Goal: Task Accomplishment & Management: Manage account settings

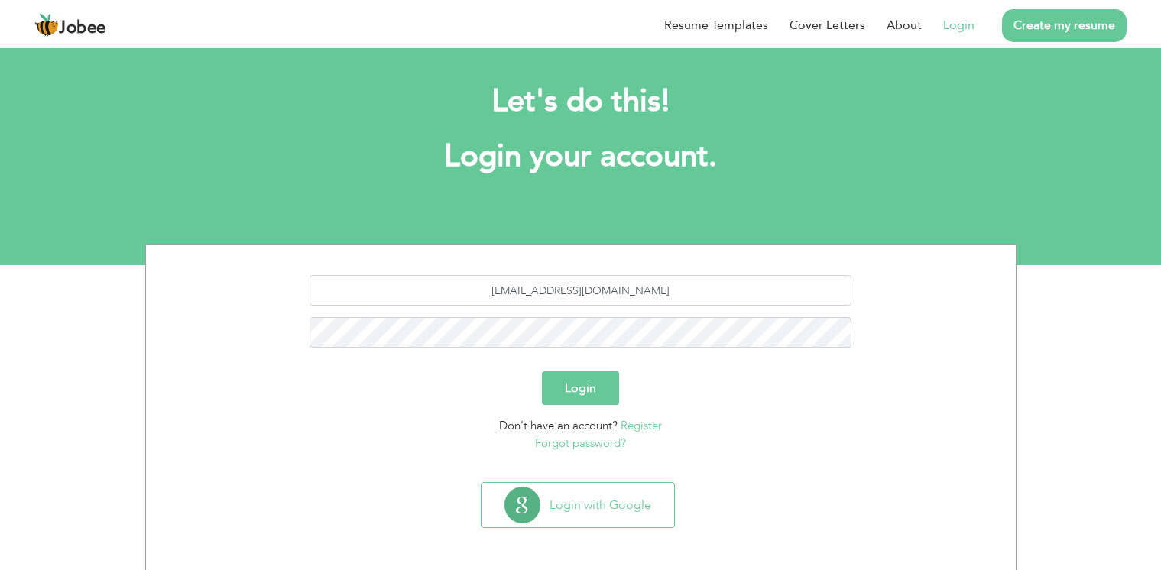
scroll to position [10, 0]
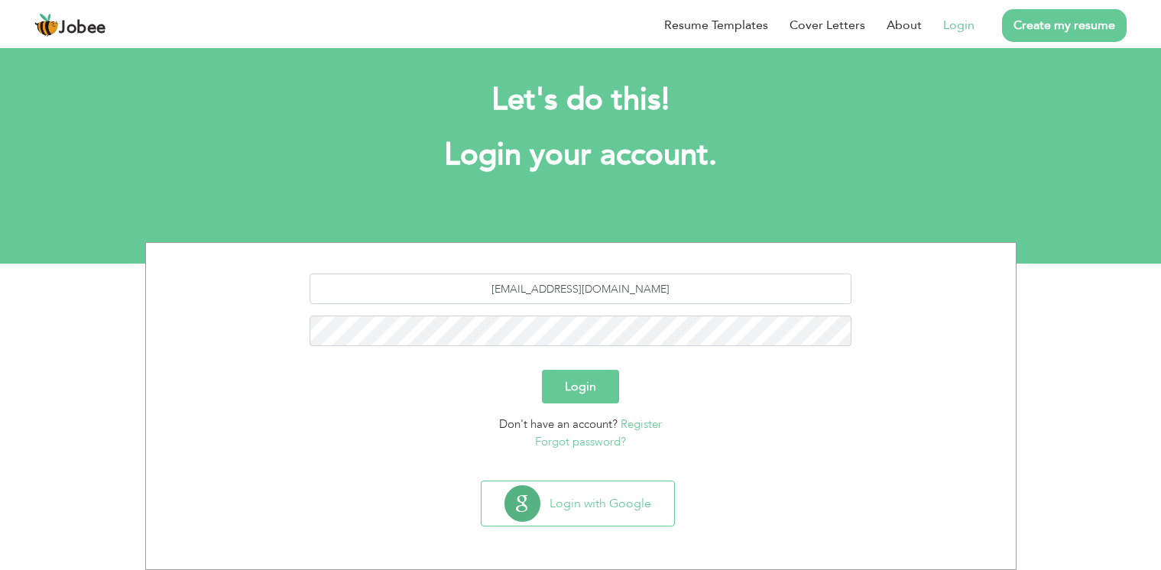
click at [598, 394] on button "Login" at bounding box center [580, 387] width 77 height 34
type button "Login"
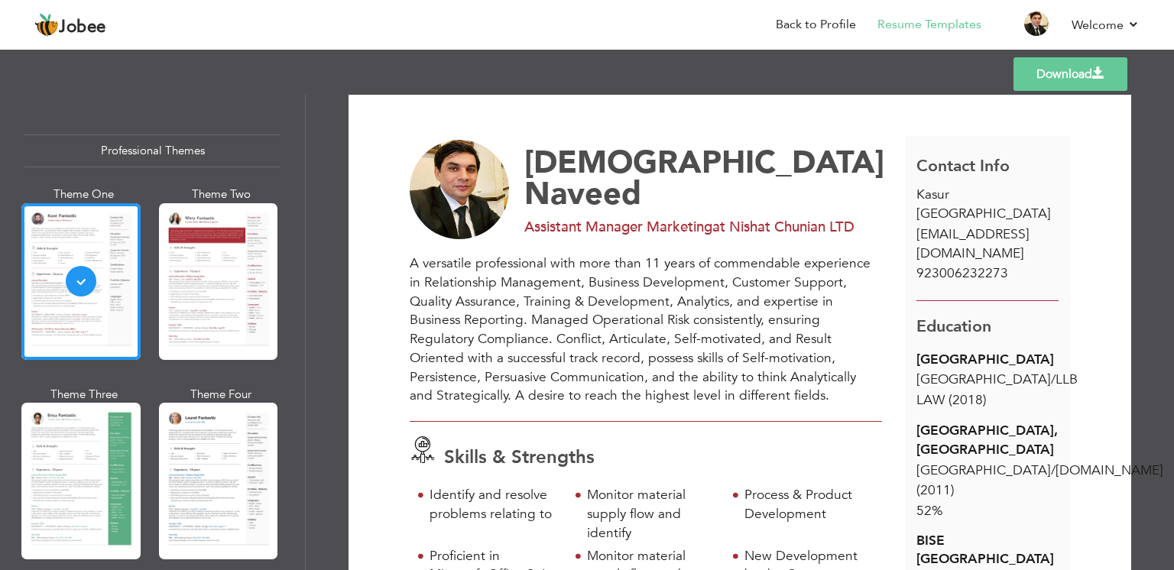
scroll to position [11, 0]
click at [701, 378] on div "A versatile professional with more than 11 years of commendable experience in R…" at bounding box center [646, 330] width 472 height 151
click at [837, 28] on link "Back to Profile" at bounding box center [816, 25] width 80 height 18
